Goal: Task Accomplishment & Management: Manage account settings

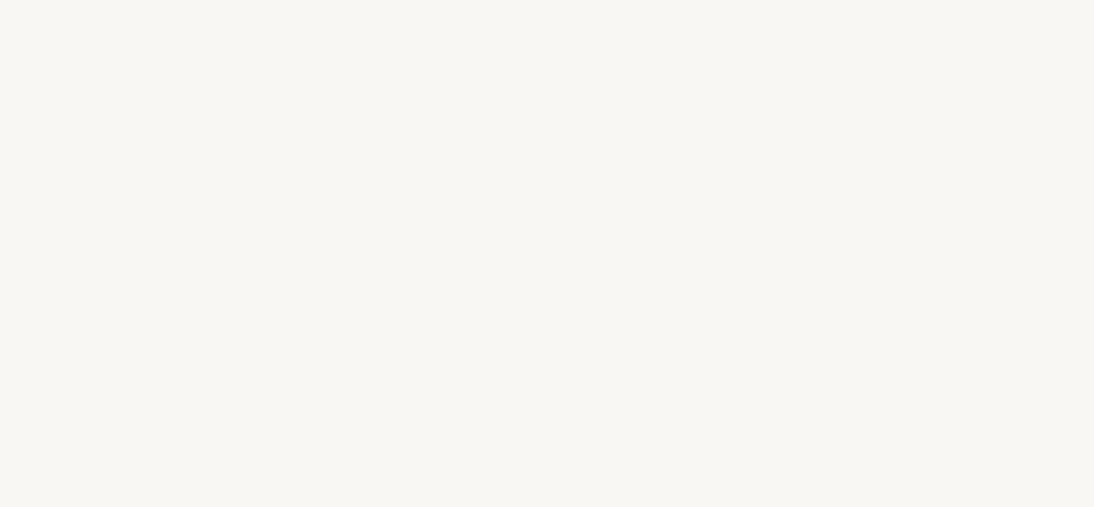
select select "FR"
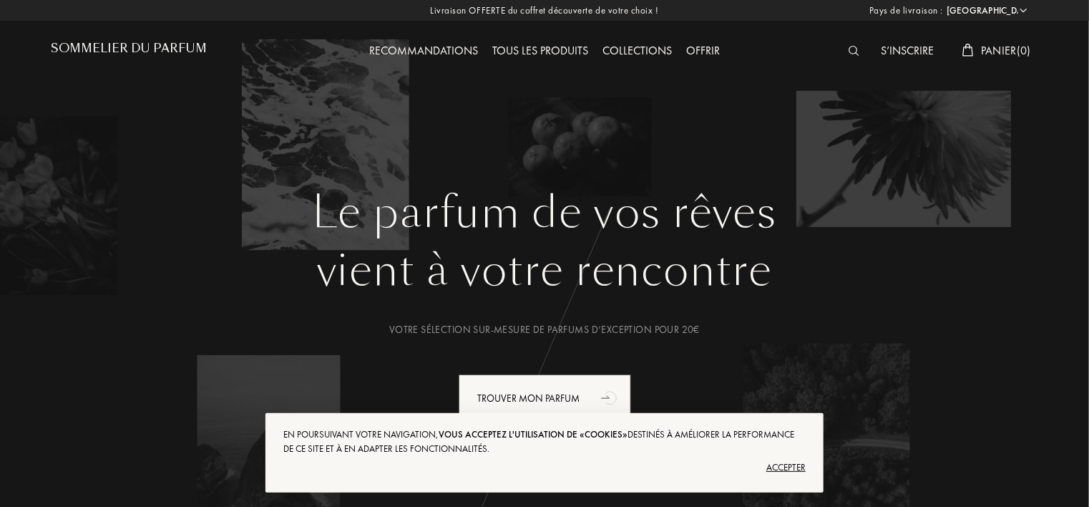
click at [790, 464] on div "Accepter" at bounding box center [544, 467] width 522 height 23
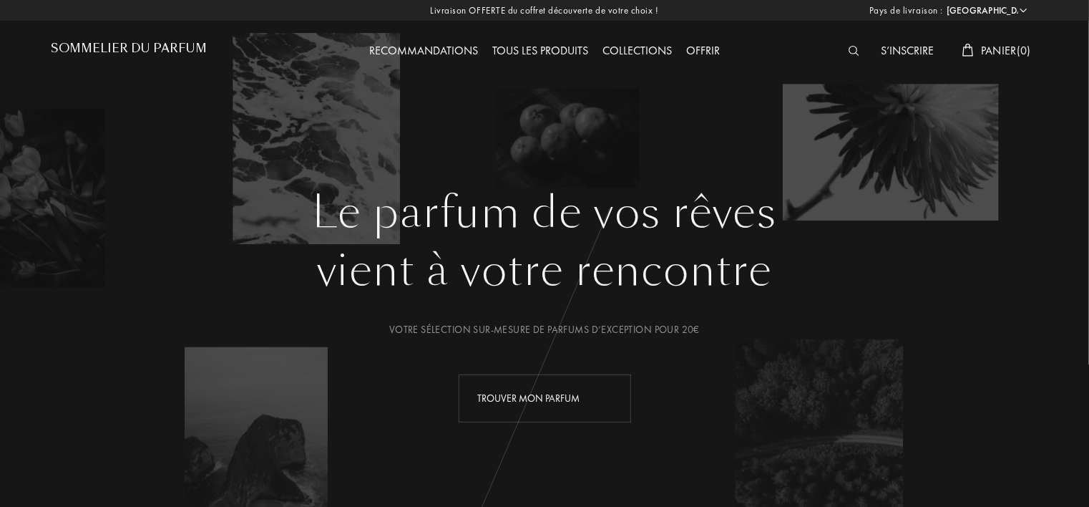
click at [535, 389] on div "Trouver mon parfum" at bounding box center [545, 398] width 172 height 48
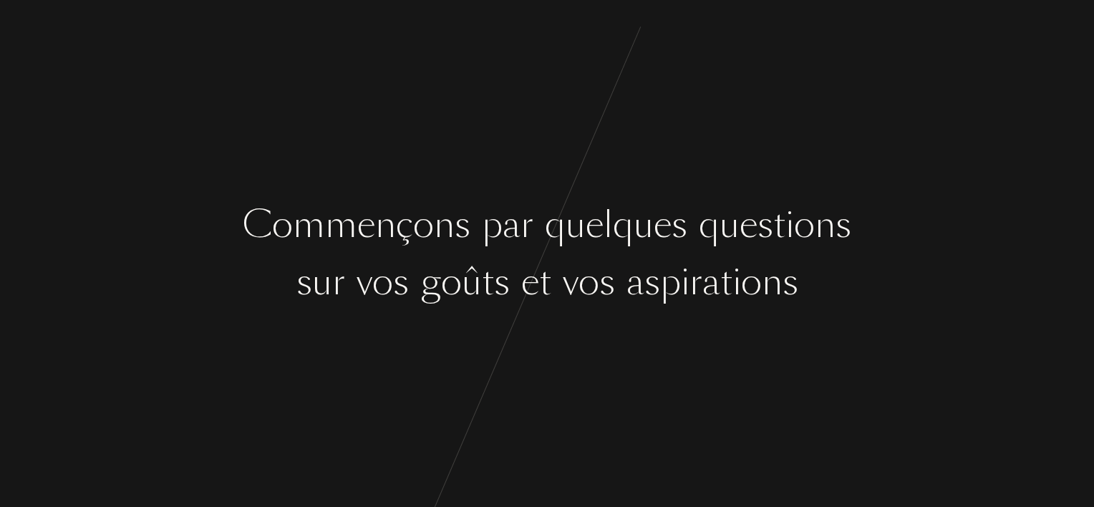
click at [585, 240] on div "e" at bounding box center [594, 225] width 18 height 54
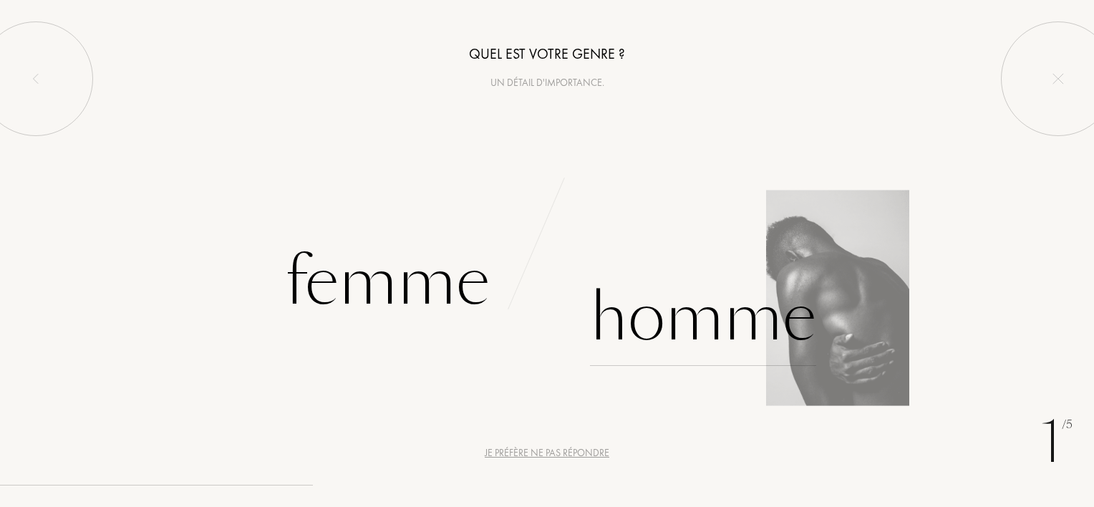
click at [724, 313] on div "Homme" at bounding box center [703, 317] width 226 height 97
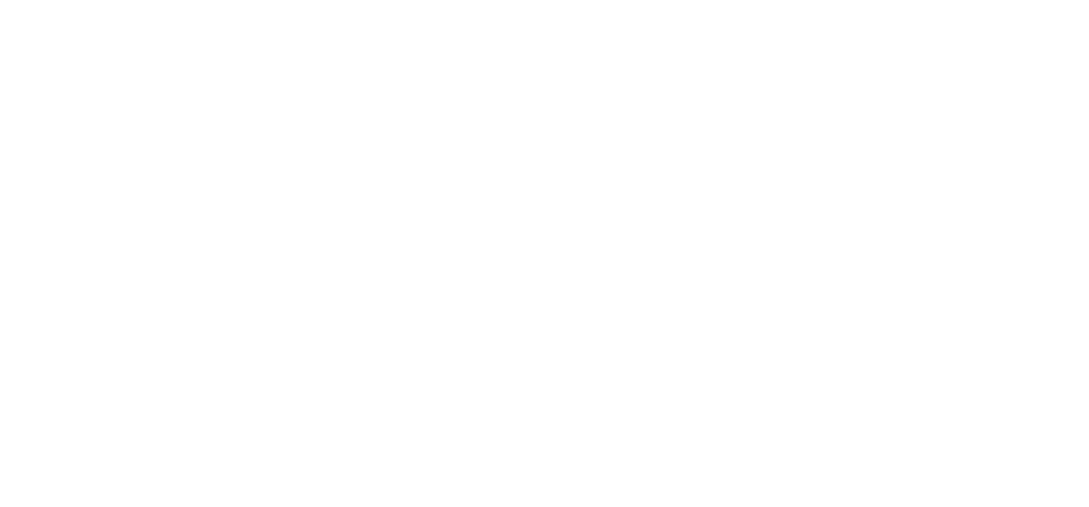
select select "FR"
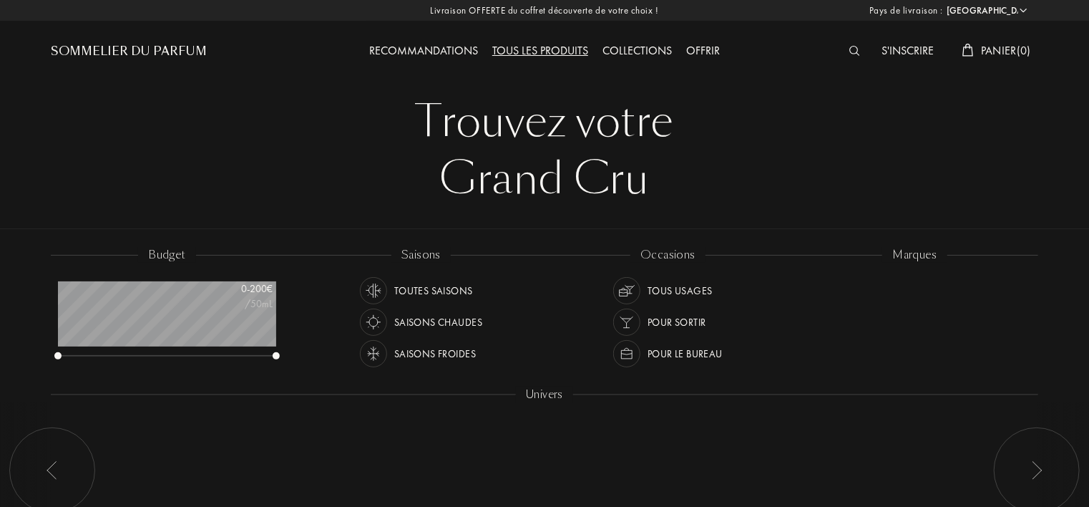
scroll to position [72, 218]
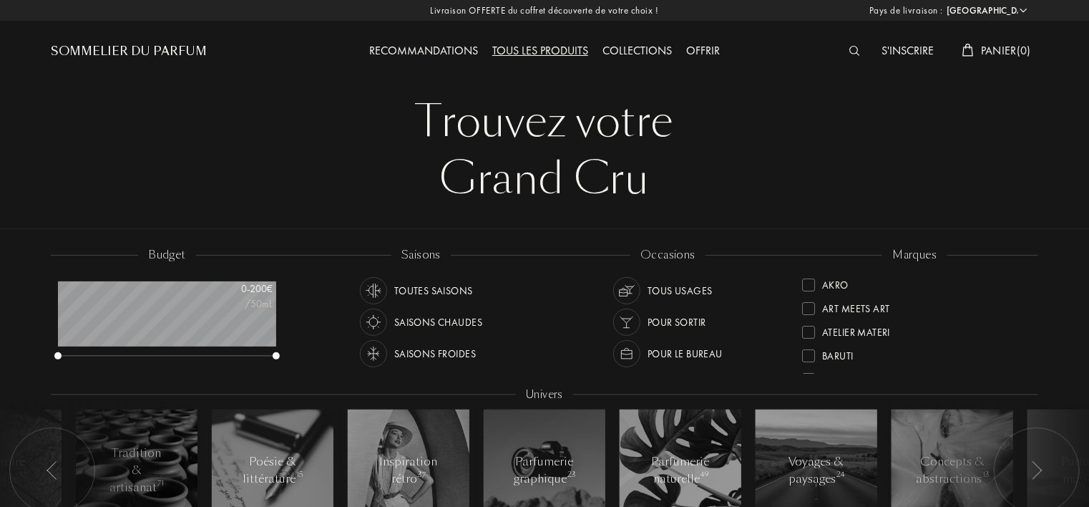
click at [852, 51] on img at bounding box center [855, 51] width 11 height 10
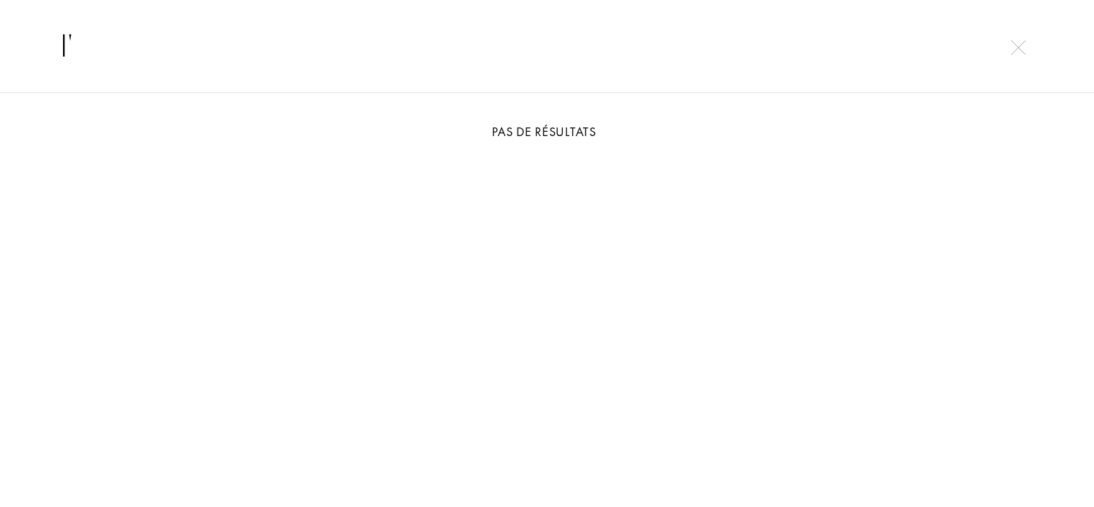
type input "l"
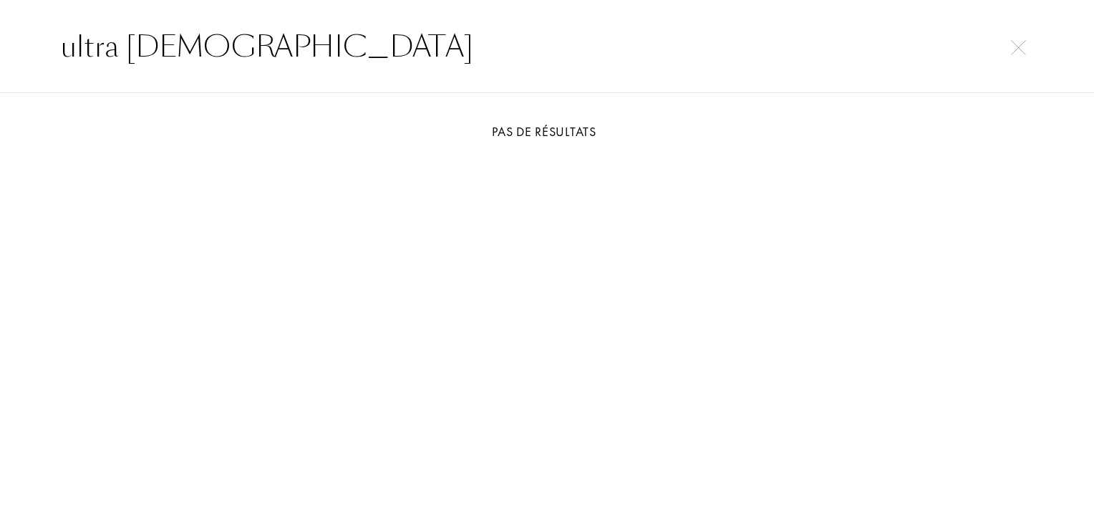
drag, startPoint x: 225, startPoint y: 44, endPoint x: 0, endPoint y: 46, distance: 224.7
click at [0, 46] on div "ultra male" at bounding box center [547, 46] width 1094 height 93
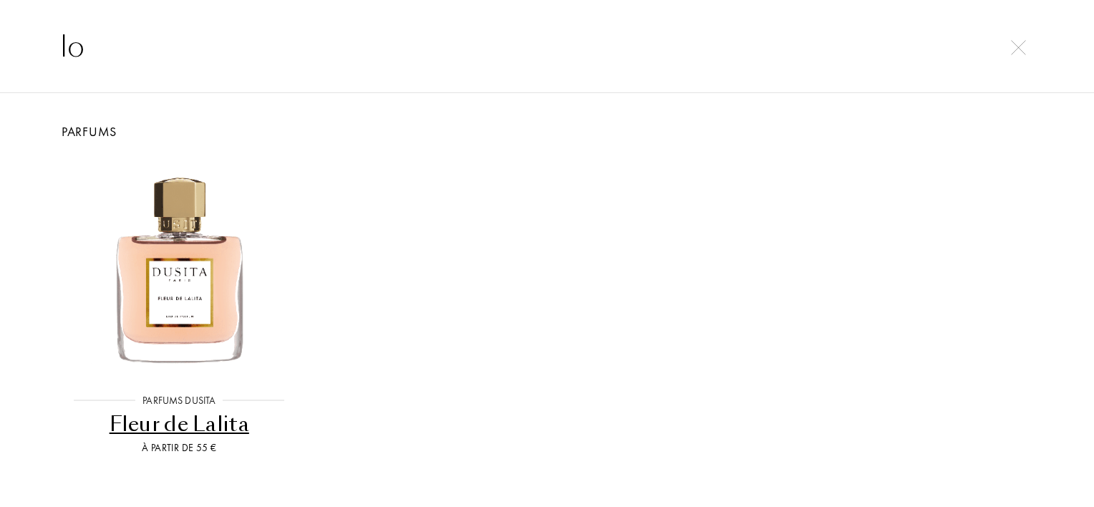
type input "l"
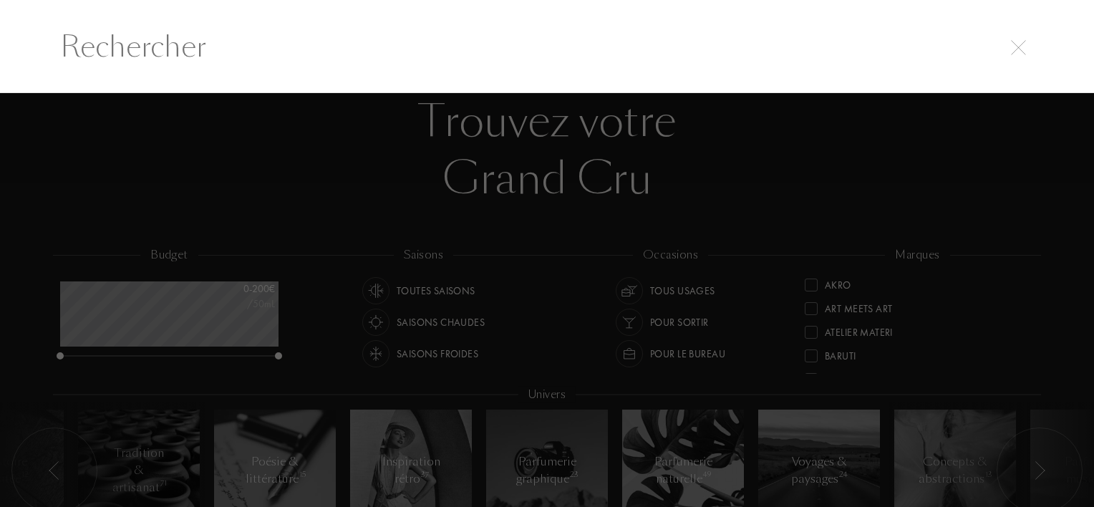
drag, startPoint x: 205, startPoint y: 149, endPoint x: 252, endPoint y: 166, distance: 49.6
click at [205, 150] on div at bounding box center [547, 300] width 1094 height 414
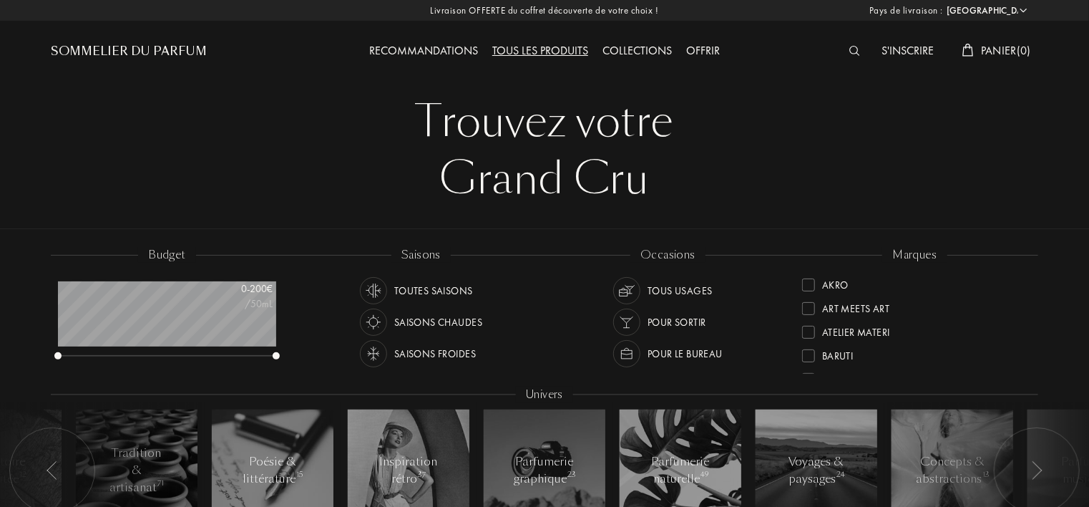
click at [181, 46] on div "Sommelier du Parfum" at bounding box center [129, 51] width 156 height 17
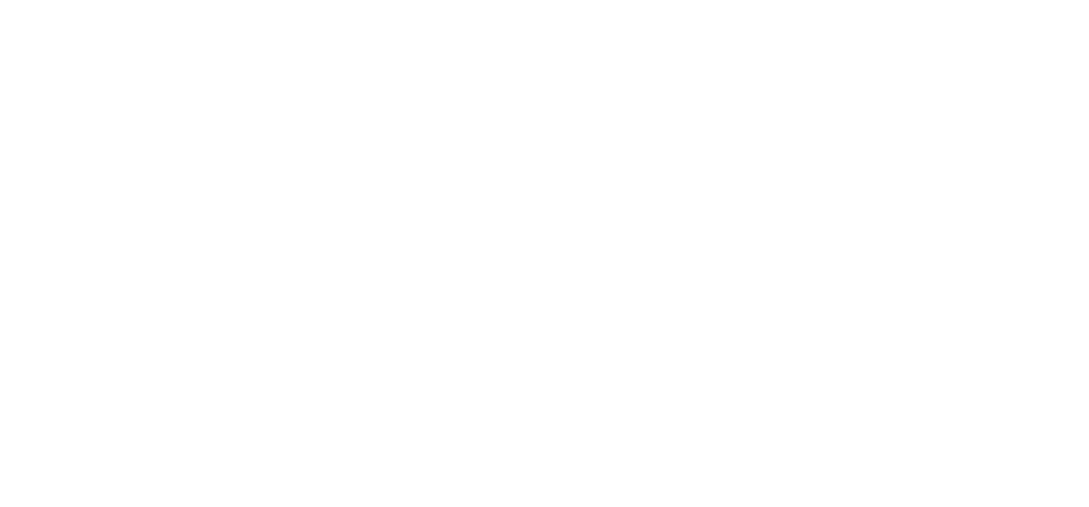
select select "FR"
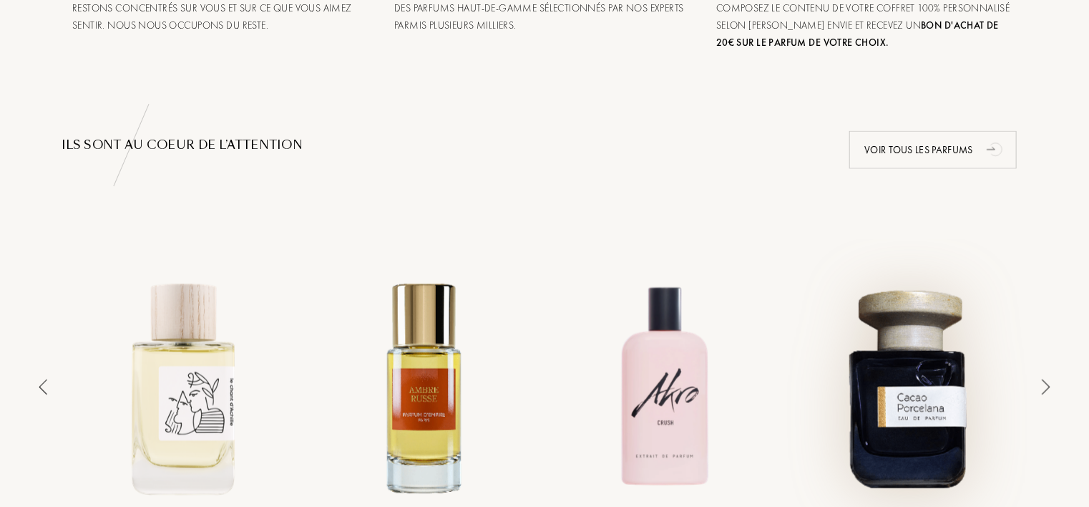
scroll to position [930, 0]
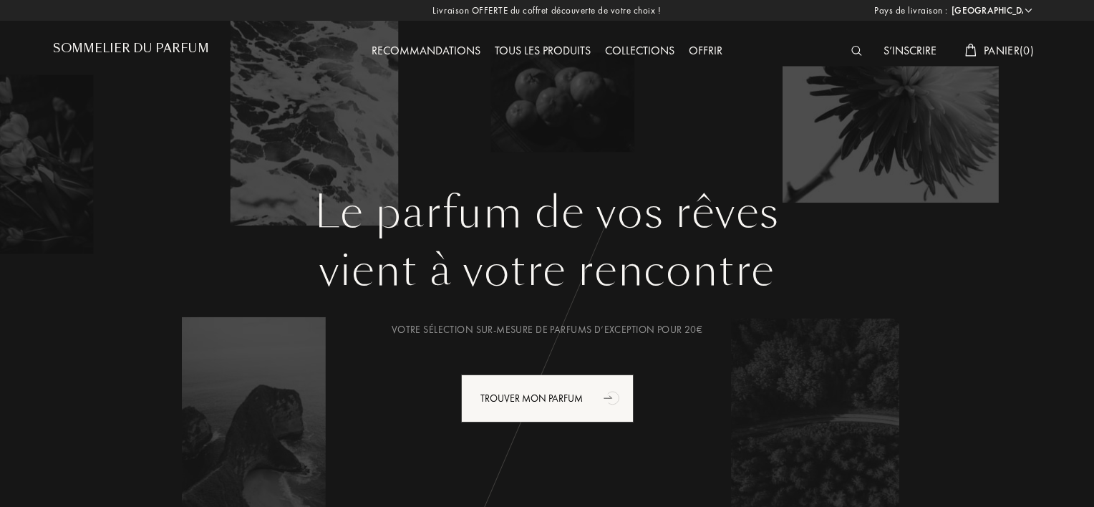
select select "FR"
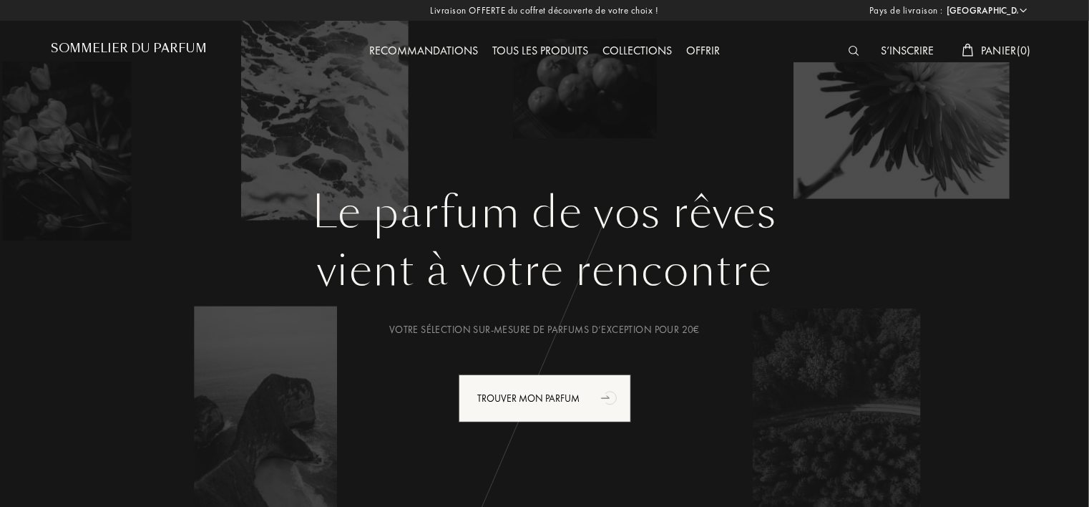
click at [892, 56] on div "S’inscrire" at bounding box center [907, 51] width 67 height 19
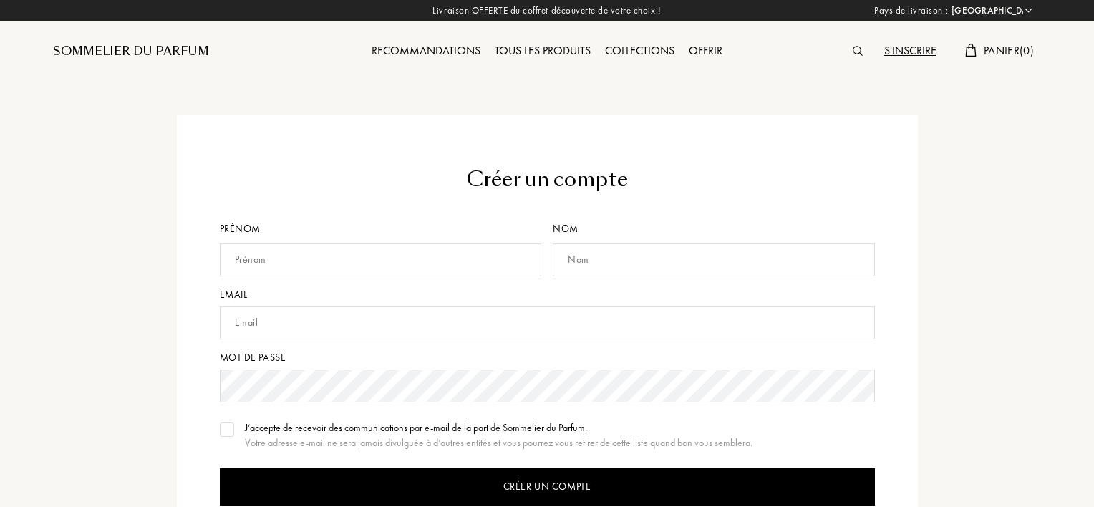
select select "FR"
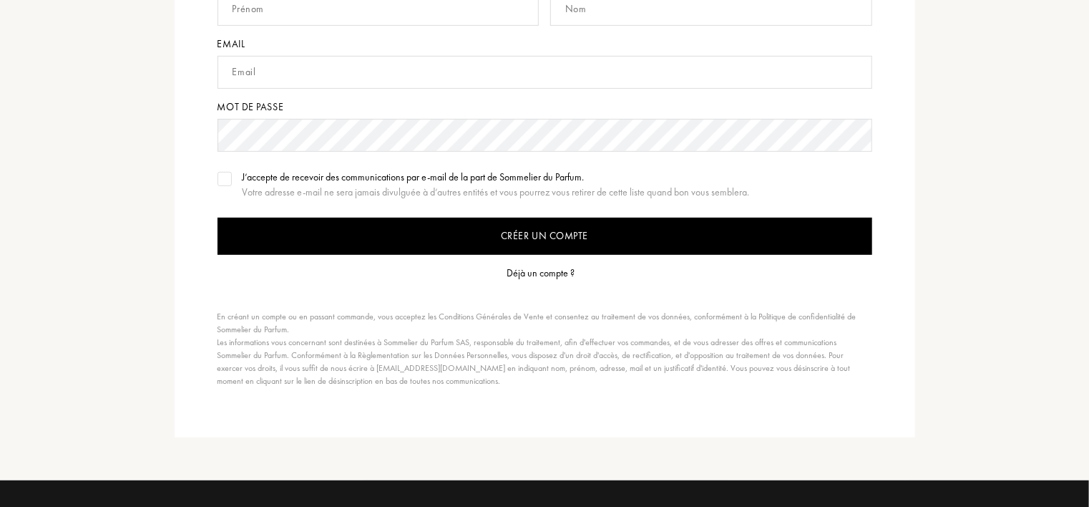
scroll to position [358, 0]
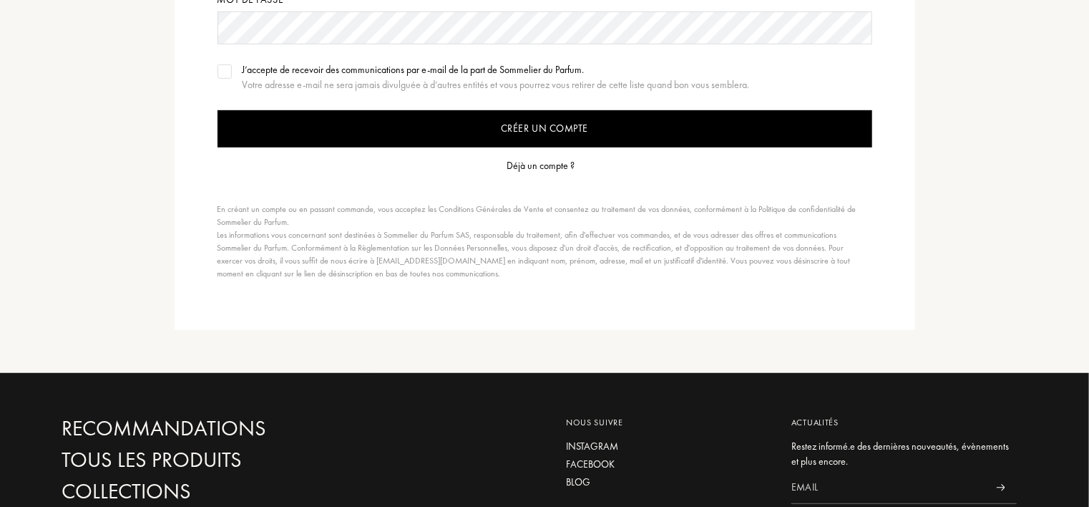
click at [550, 166] on div "Déjà un compte ?" at bounding box center [541, 165] width 68 height 15
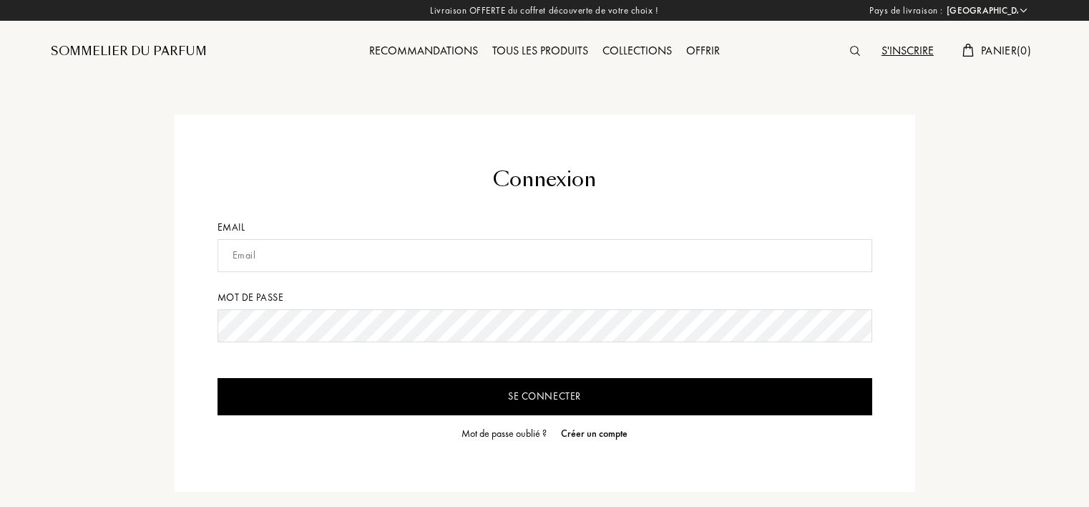
select select "FR"
click at [314, 243] on input "text" at bounding box center [545, 255] width 655 height 33
type input "[EMAIL_ADDRESS][DOMAIN_NAME]"
click at [592, 385] on input "Se connecter" at bounding box center [545, 396] width 655 height 37
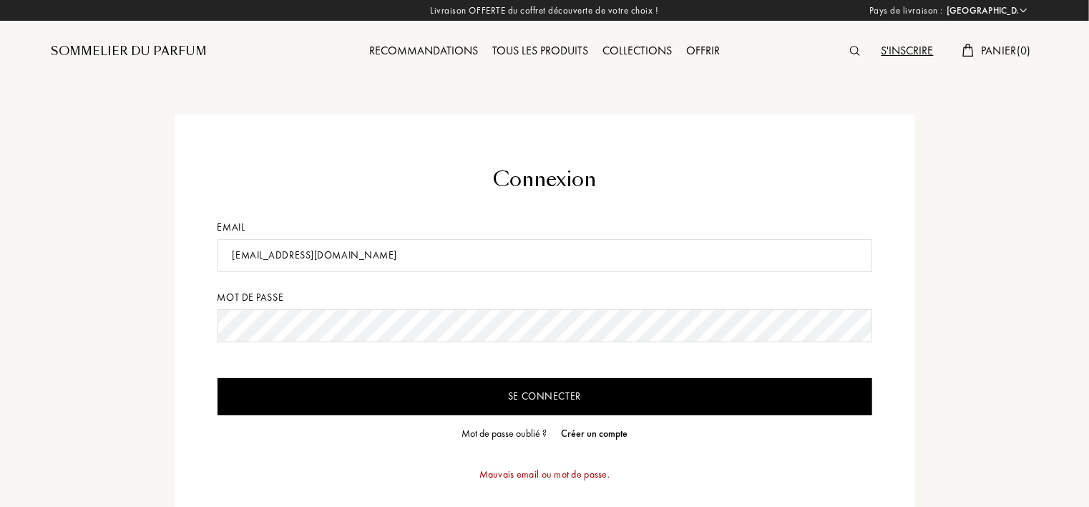
click at [540, 388] on input "Se connecter" at bounding box center [545, 396] width 655 height 37
click at [214, 316] on div "Connexion Email dblmc72@gmail.com Mot de passe Se connecter Mot de passe oublié…" at bounding box center [545, 331] width 741 height 432
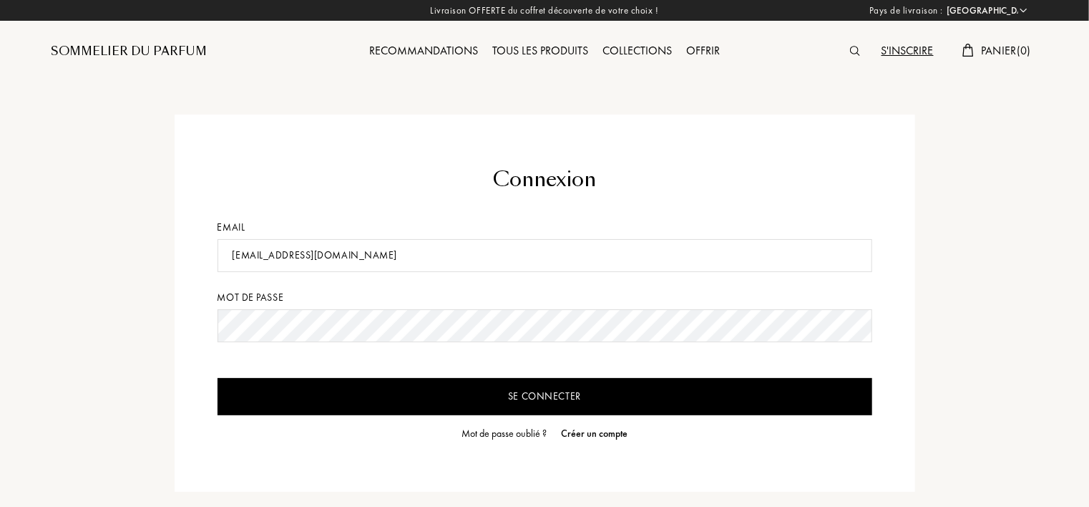
click at [573, 393] on input "Se connecter" at bounding box center [545, 396] width 655 height 37
click at [562, 51] on div "Tous les produits" at bounding box center [540, 51] width 110 height 19
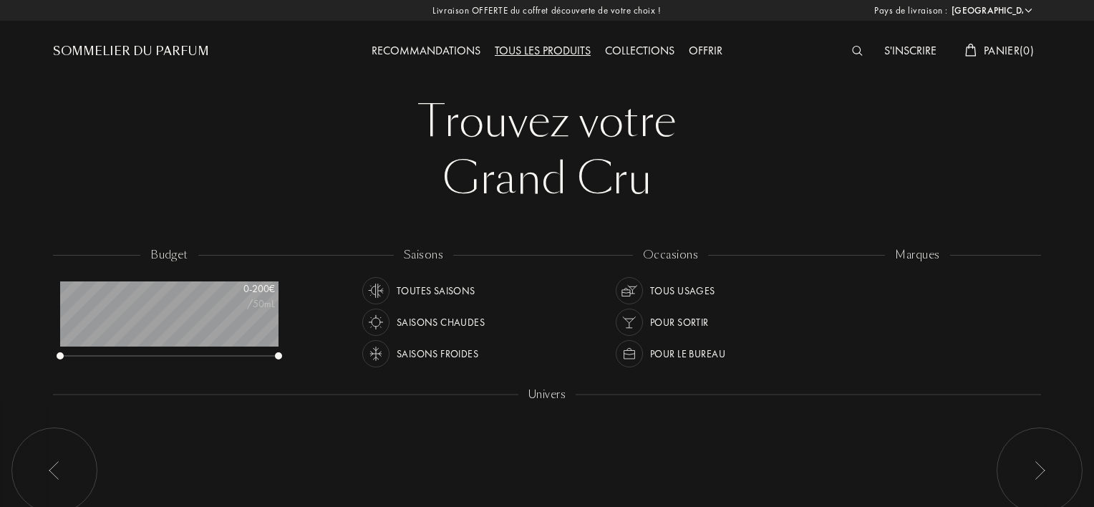
select select "FR"
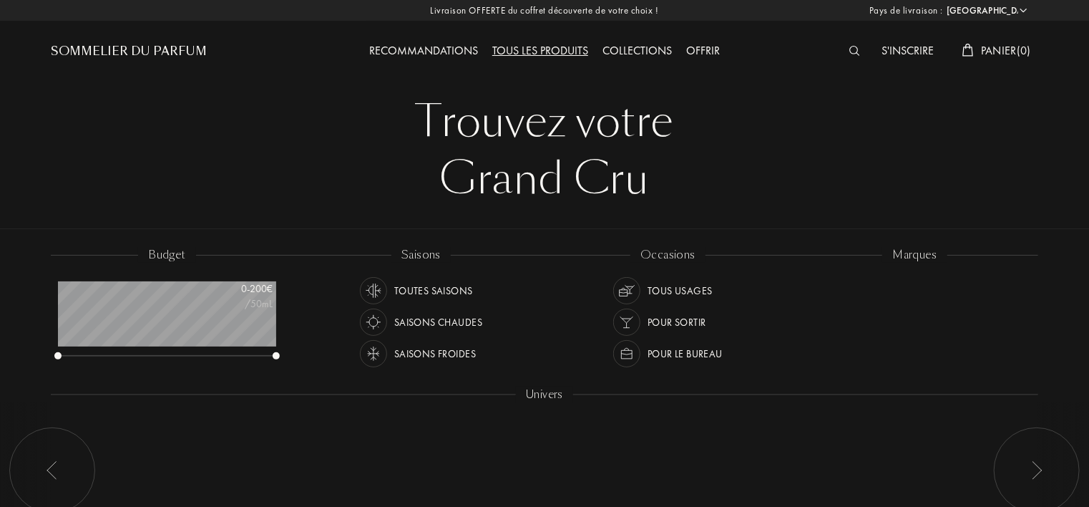
scroll to position [72, 218]
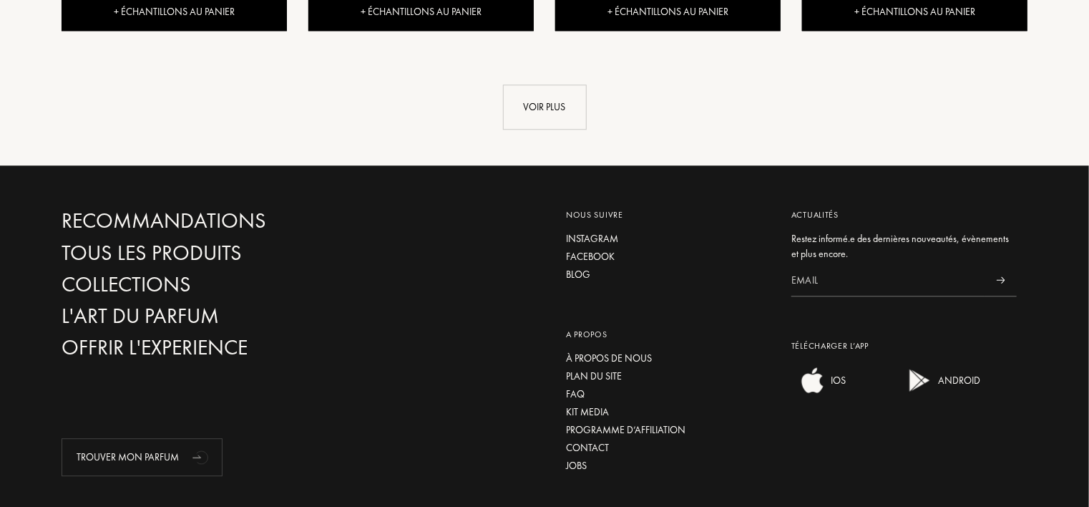
scroll to position [1839, 0]
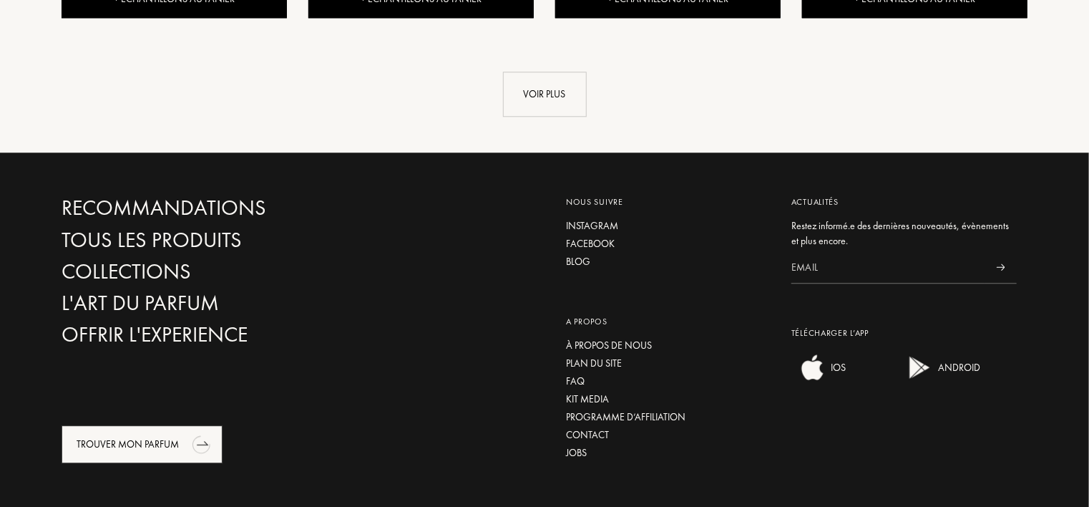
click at [166, 425] on div "Trouver mon parfum" at bounding box center [142, 444] width 161 height 38
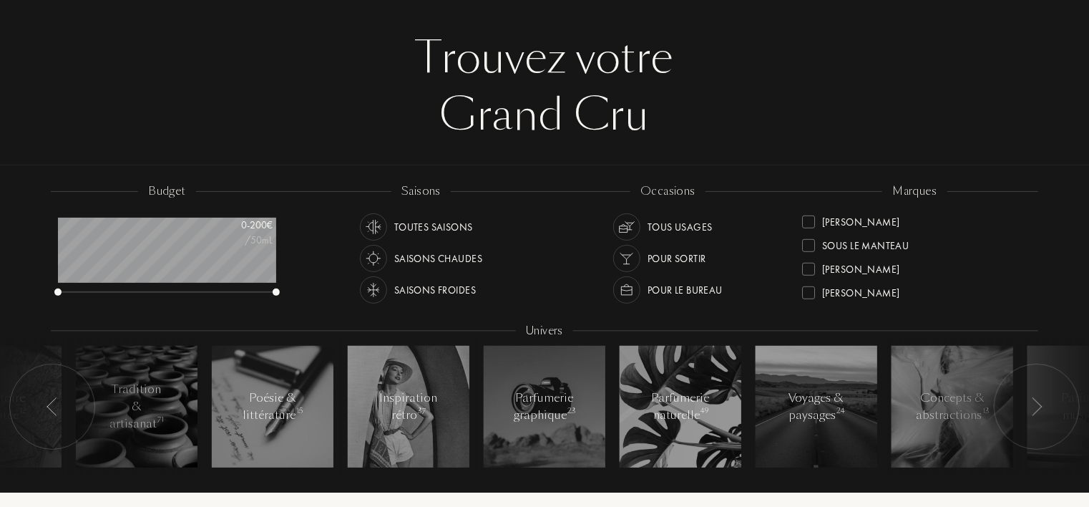
scroll to position [0, 0]
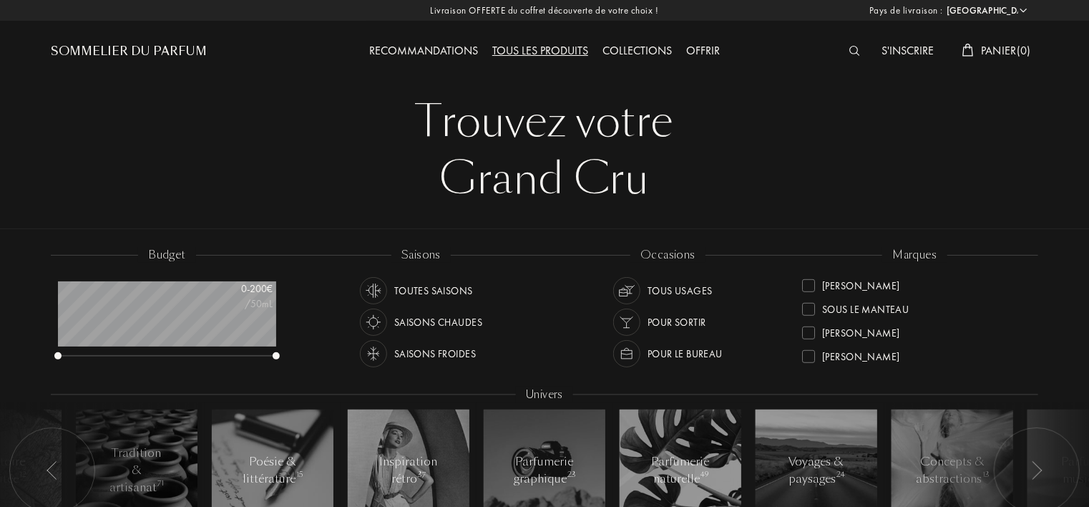
click at [108, 52] on div "Sommelier du Parfum" at bounding box center [129, 51] width 156 height 17
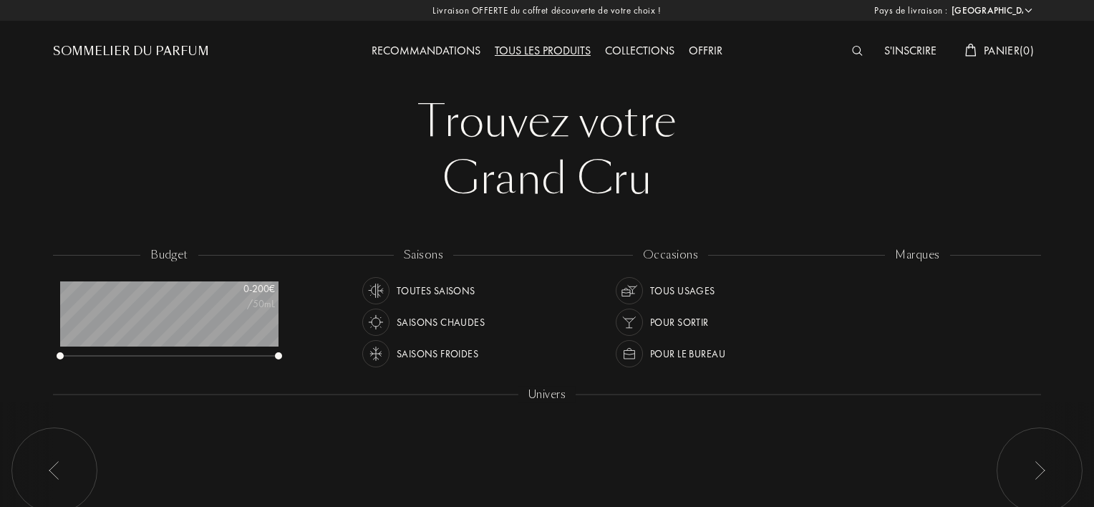
select select "FR"
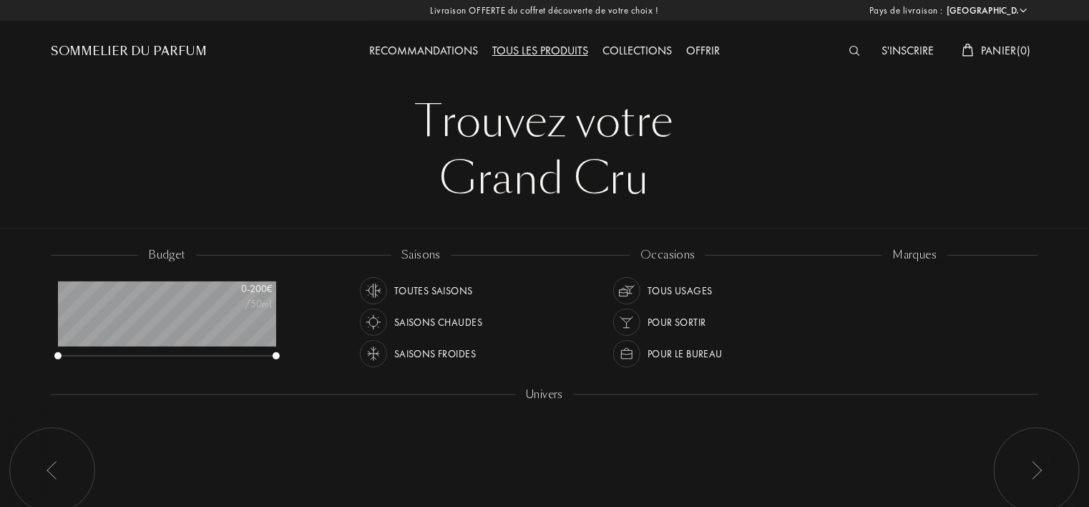
scroll to position [72, 218]
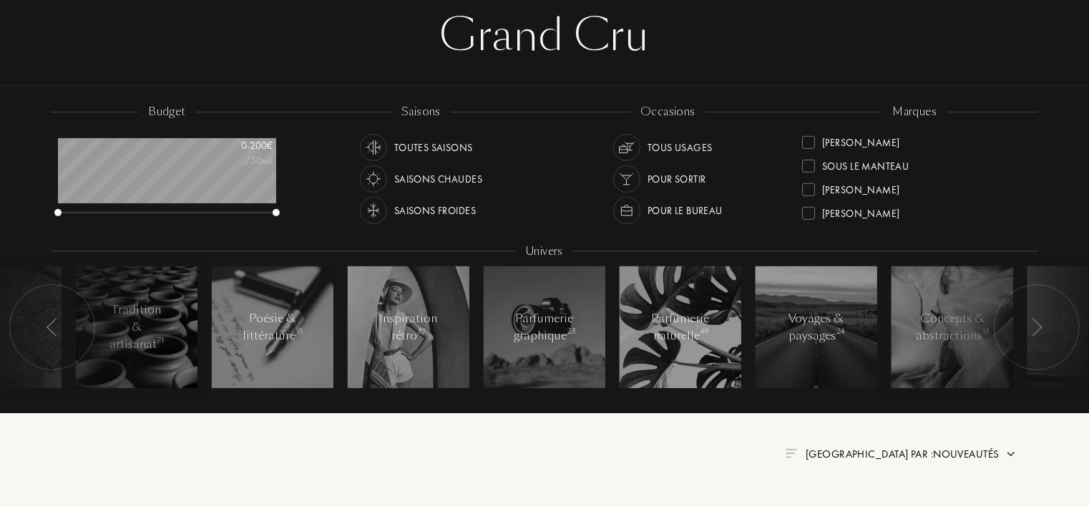
scroll to position [215, 0]
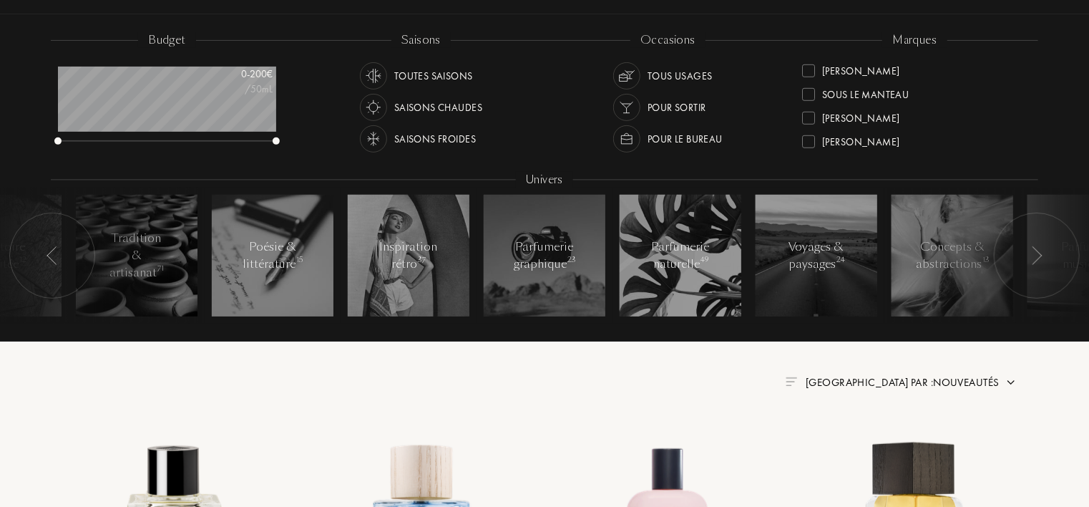
click at [1039, 259] on img at bounding box center [1036, 255] width 11 height 19
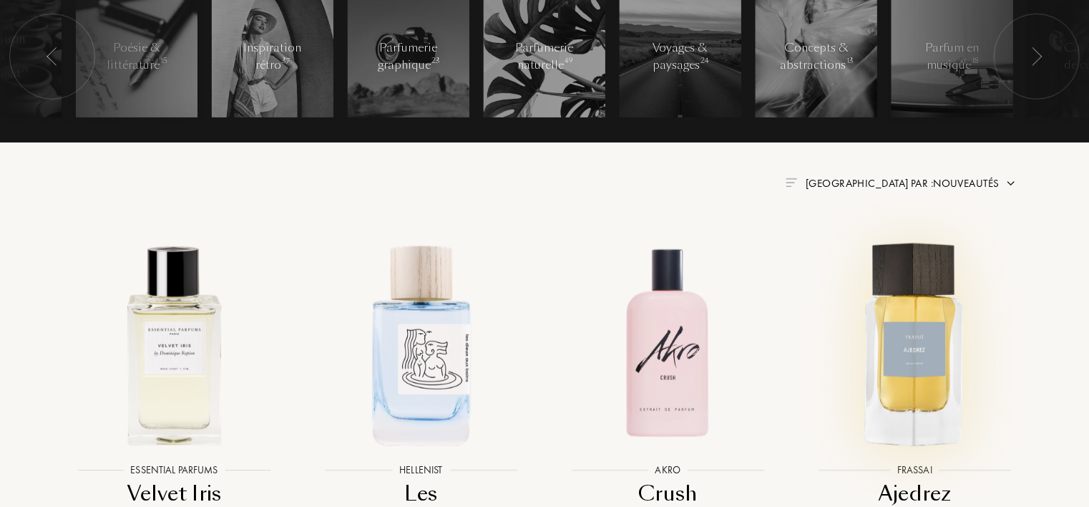
scroll to position [429, 0]
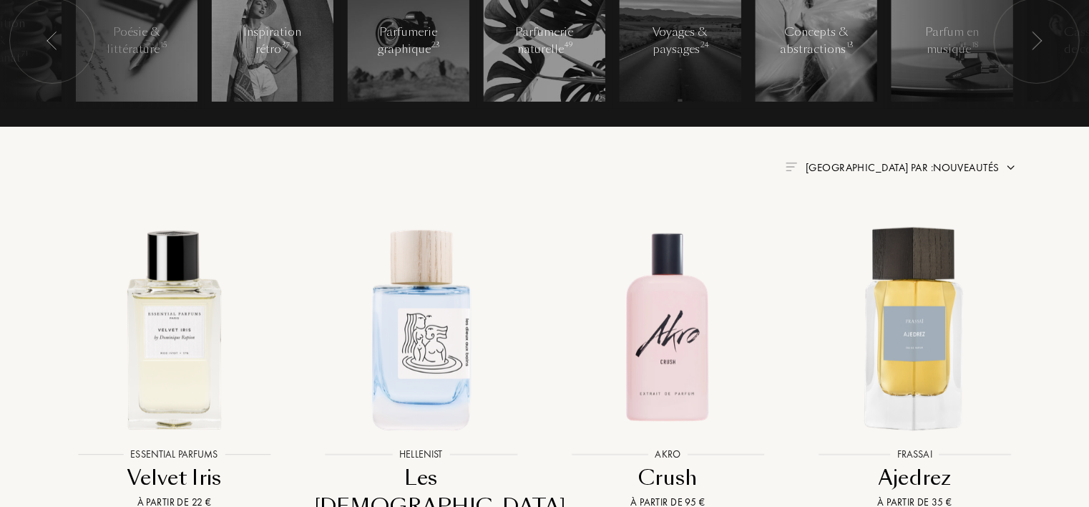
click at [970, 168] on span "[GEOGRAPHIC_DATA] par : Nouveautés" at bounding box center [903, 167] width 194 height 14
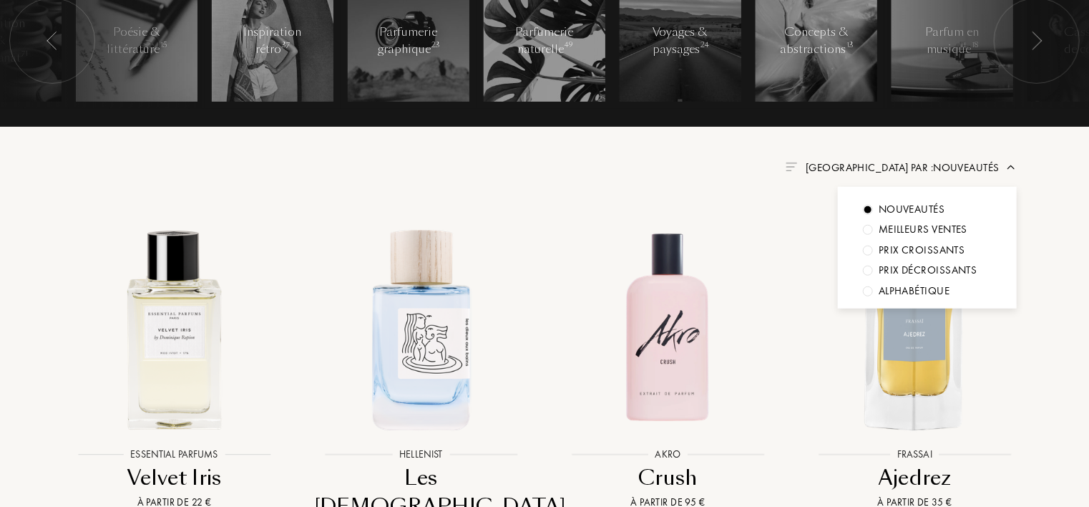
click at [970, 168] on span "[GEOGRAPHIC_DATA] par : Nouveautés" at bounding box center [903, 167] width 194 height 14
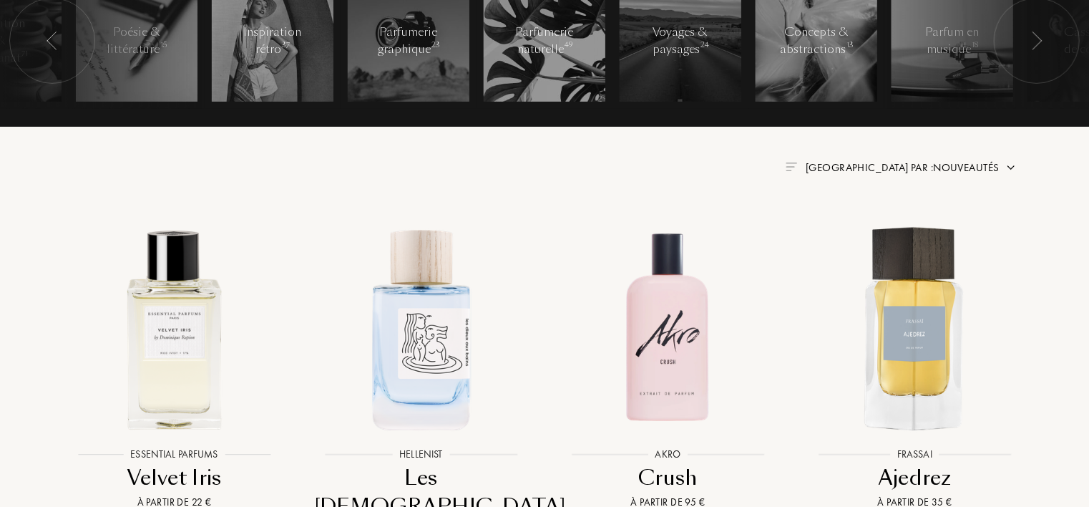
click at [970, 168] on span "[GEOGRAPHIC_DATA] par : Nouveautés" at bounding box center [903, 167] width 194 height 14
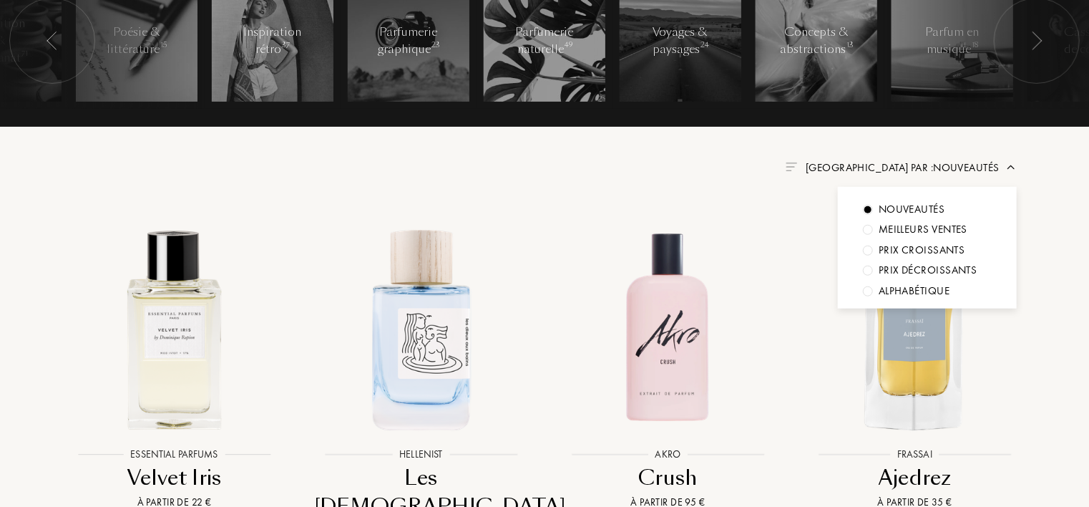
click at [913, 291] on div "Alphabétique" at bounding box center [914, 291] width 71 height 16
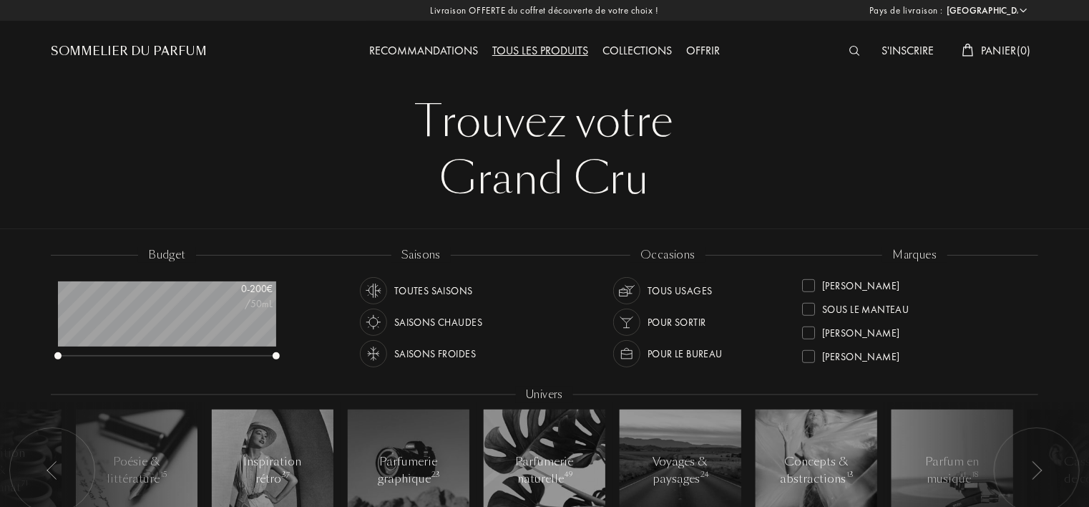
click at [851, 51] on img at bounding box center [855, 51] width 11 height 10
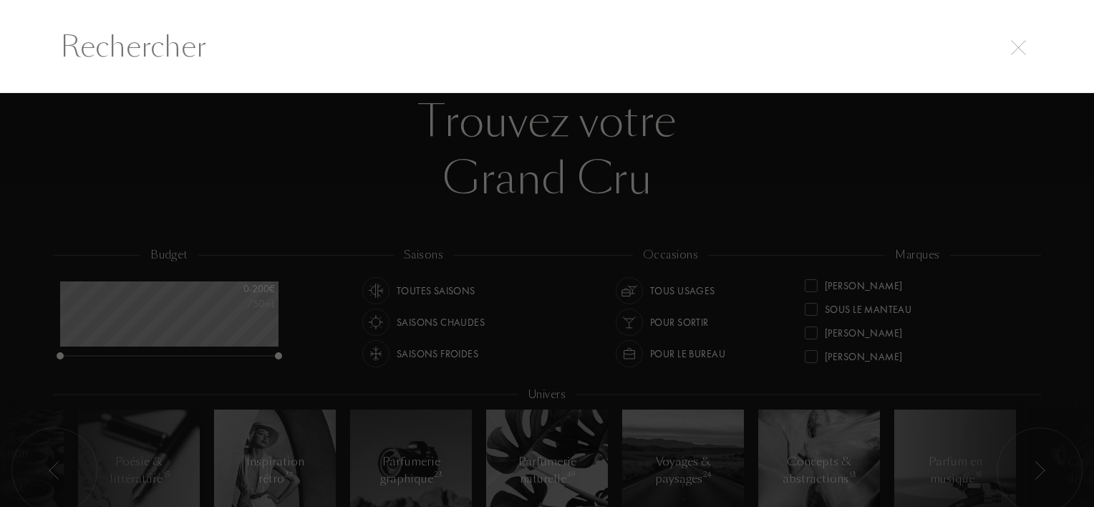
click at [902, 129] on div at bounding box center [547, 300] width 1094 height 414
